Goal: Task Accomplishment & Management: Manage account settings

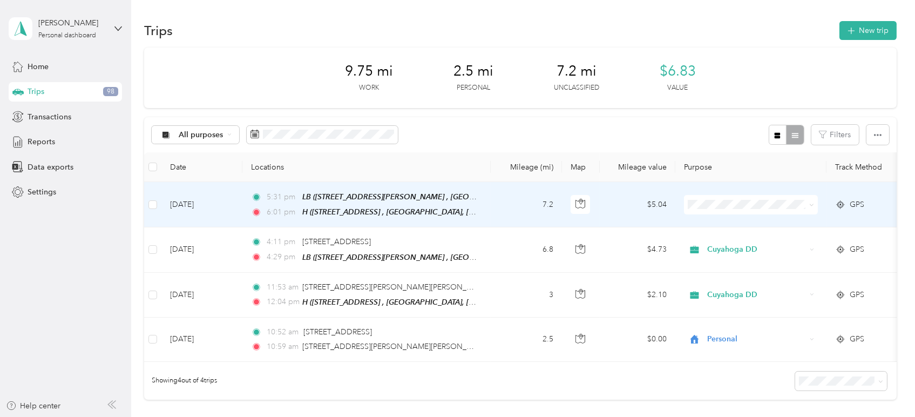
click at [809, 199] on span at bounding box center [810, 205] width 9 height 12
click at [810, 205] on icon at bounding box center [812, 205] width 5 height 5
click at [760, 237] on span "Personal" at bounding box center [761, 242] width 100 height 11
click at [846, 216] on td "GPS" at bounding box center [865, 204] width 76 height 45
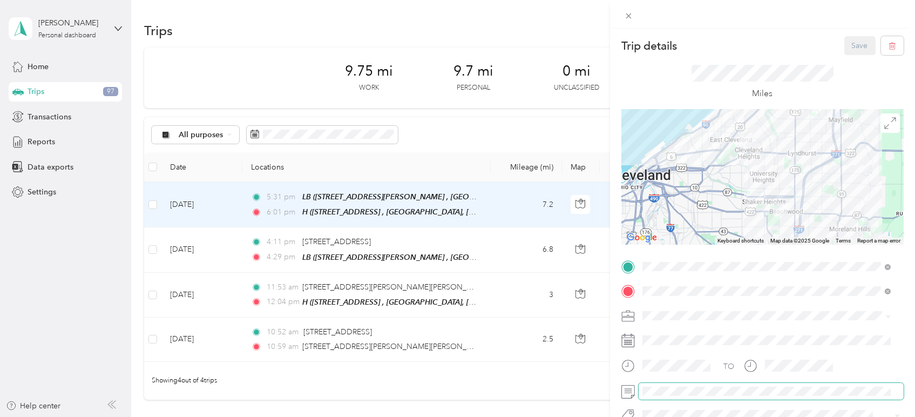
click at [677, 397] on span at bounding box center [771, 391] width 265 height 17
click at [852, 45] on button "Save" at bounding box center [860, 45] width 31 height 19
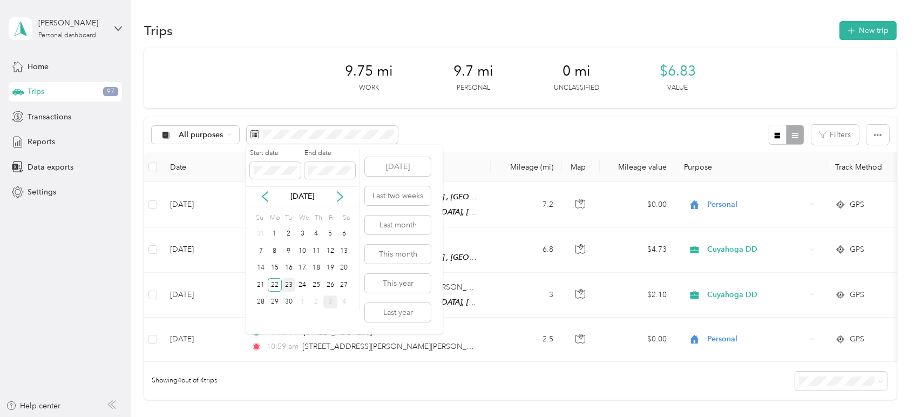
click at [294, 285] on div "23" at bounding box center [289, 285] width 14 height 14
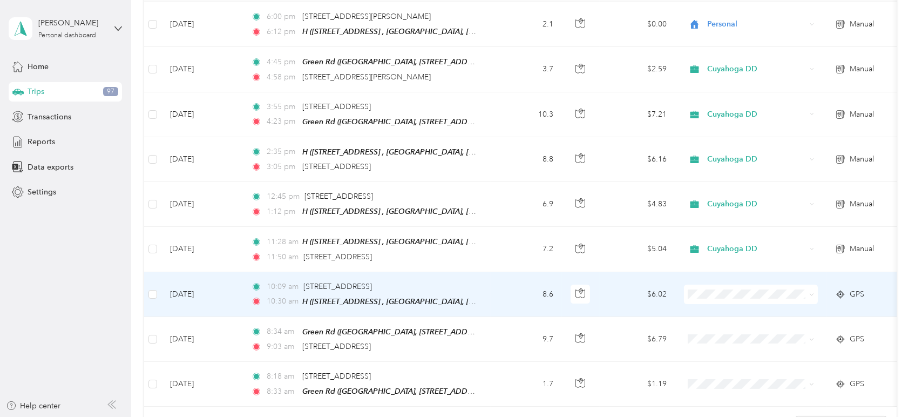
scroll to position [240, 0]
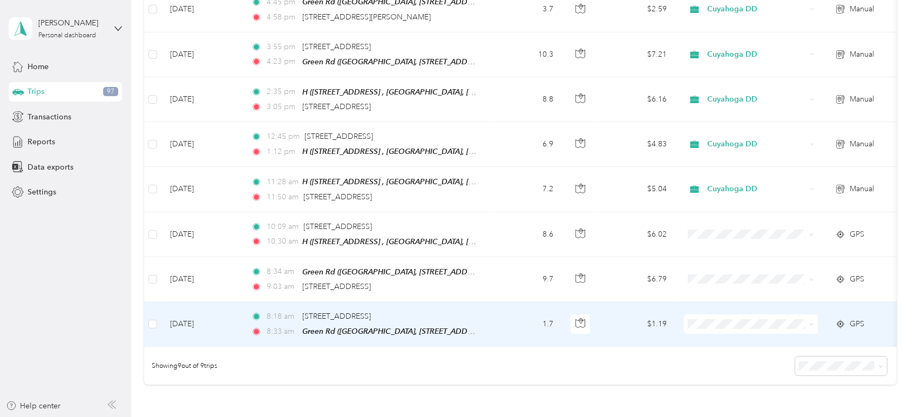
click at [812, 324] on icon at bounding box center [812, 325] width 3 height 2
click at [776, 358] on span "Personal" at bounding box center [761, 357] width 100 height 11
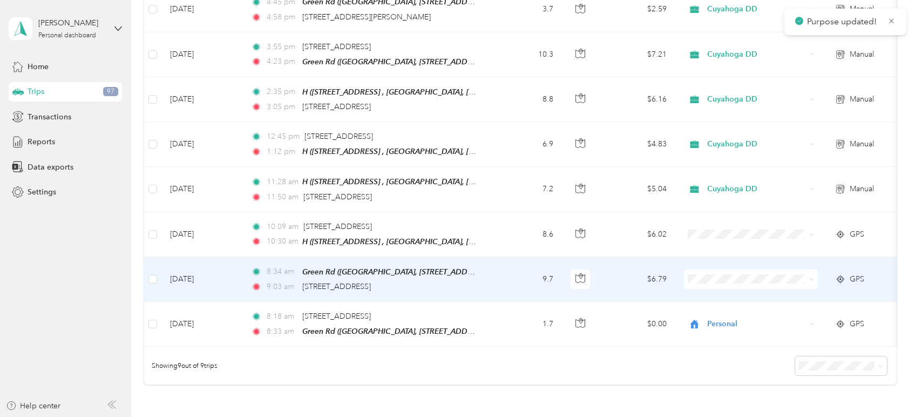
click at [804, 280] on span at bounding box center [751, 279] width 134 height 19
click at [816, 277] on span at bounding box center [751, 279] width 134 height 19
click at [813, 279] on icon at bounding box center [812, 280] width 3 height 2
click at [796, 297] on span "Cuyahoga DD" at bounding box center [761, 294] width 100 height 11
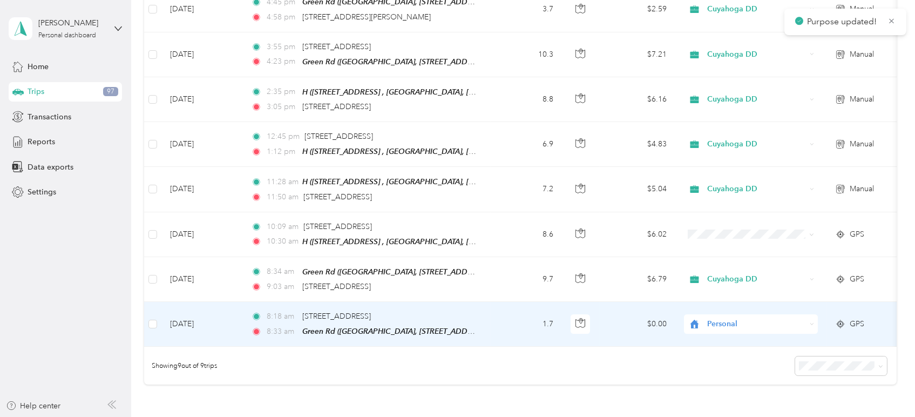
click at [840, 328] on td "GPS" at bounding box center [865, 324] width 76 height 45
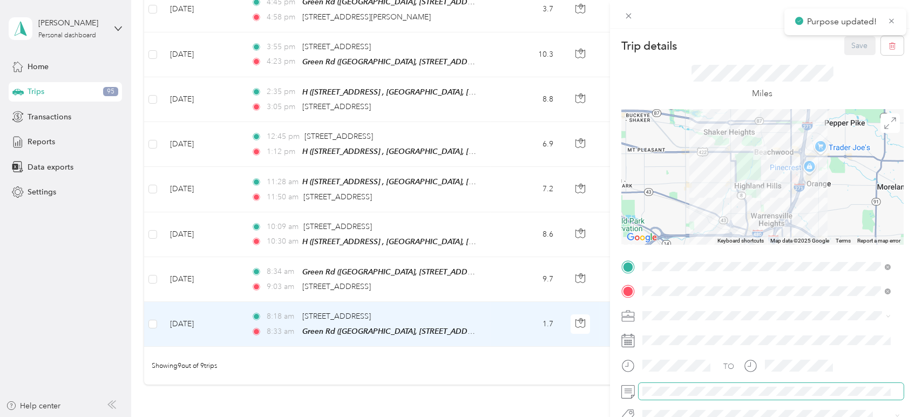
click at [660, 385] on span at bounding box center [771, 391] width 265 height 17
click at [849, 51] on button "Save" at bounding box center [860, 45] width 31 height 19
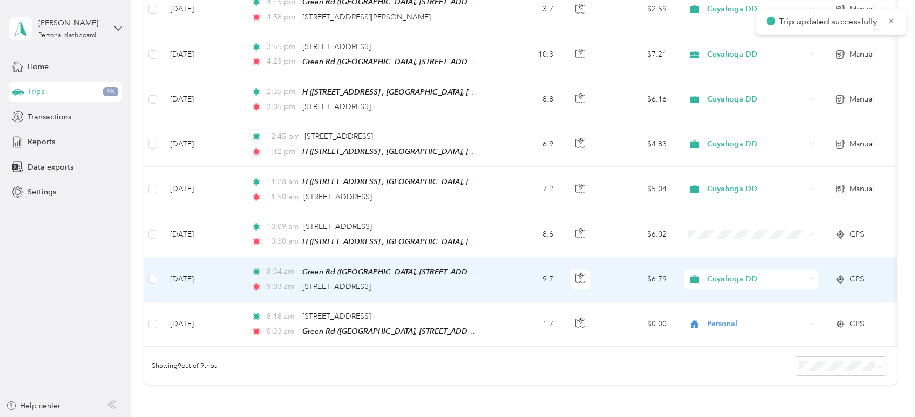
click at [831, 284] on td "GPS" at bounding box center [865, 279] width 76 height 45
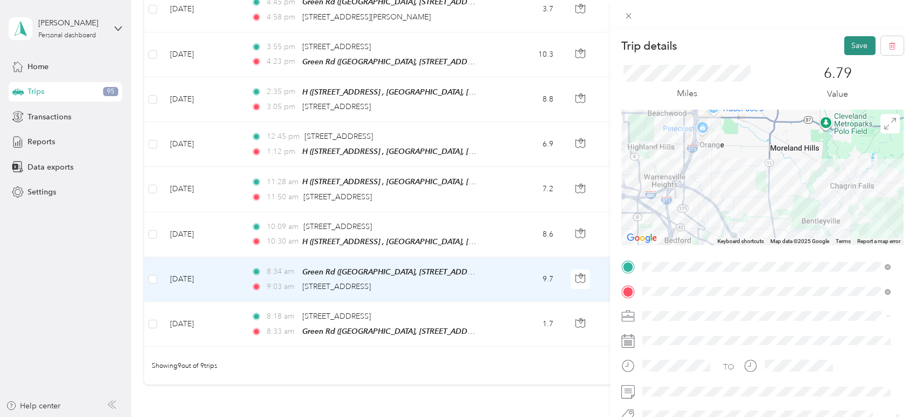
click at [854, 48] on button "Save" at bounding box center [860, 45] width 31 height 19
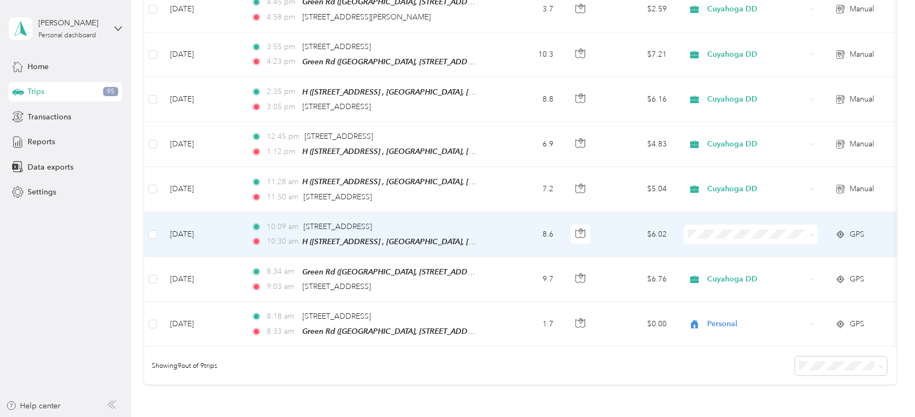
click at [812, 230] on span at bounding box center [812, 234] width 5 height 9
click at [812, 232] on icon at bounding box center [812, 234] width 5 height 5
click at [797, 245] on span "Cuyahoga DD" at bounding box center [761, 250] width 100 height 11
click at [851, 243] on td "GPS" at bounding box center [865, 234] width 76 height 45
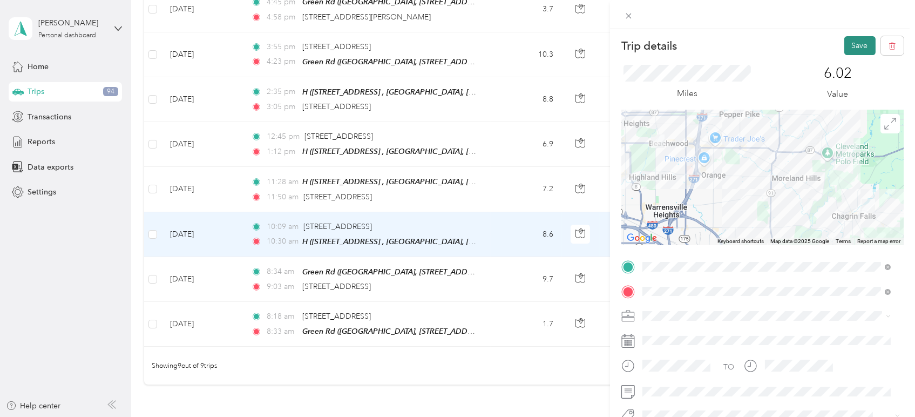
click at [845, 52] on button "Save" at bounding box center [860, 45] width 31 height 19
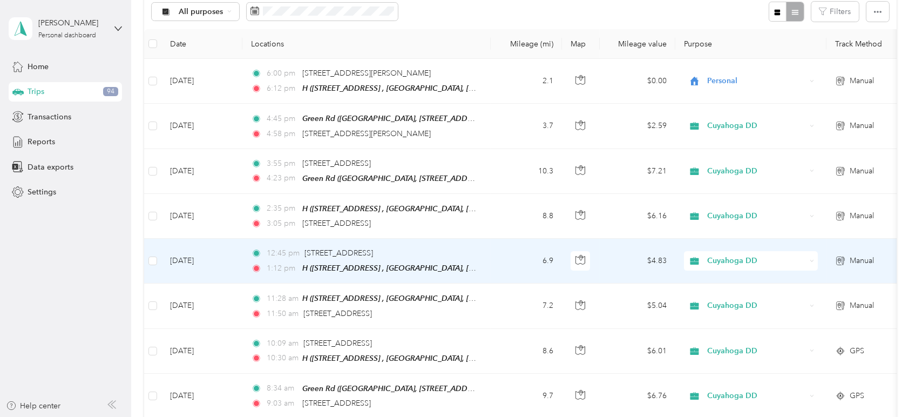
scroll to position [120, 0]
